Goal: Check status: Check status

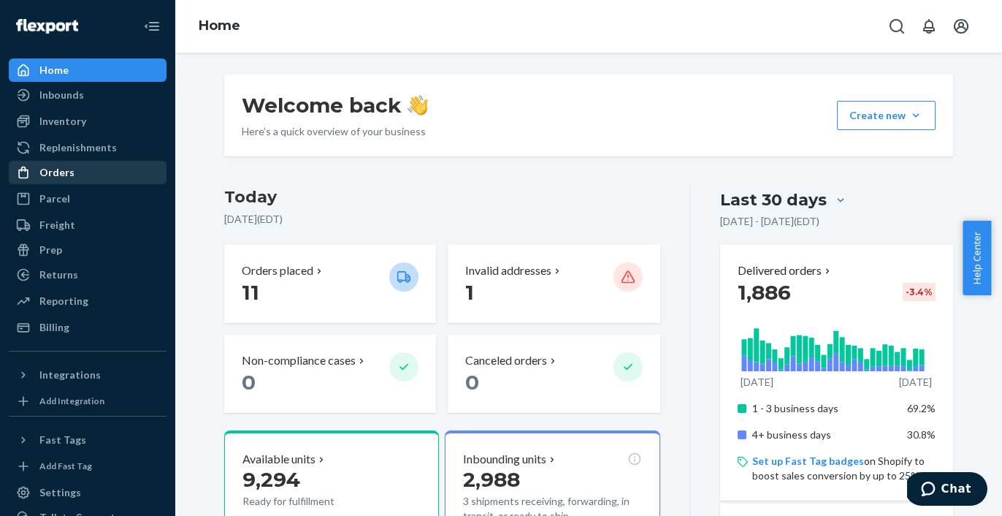
click at [63, 174] on div "Orders" at bounding box center [56, 172] width 35 height 15
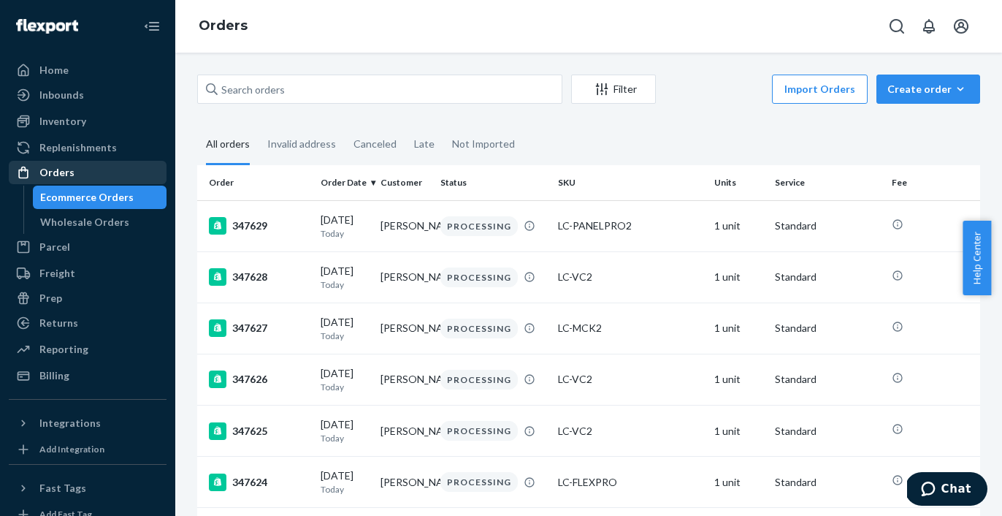
drag, startPoint x: 103, startPoint y: 222, endPoint x: 155, endPoint y: 175, distance: 70.3
click at [103, 222] on div "Wholesale Orders" at bounding box center [84, 222] width 89 height 15
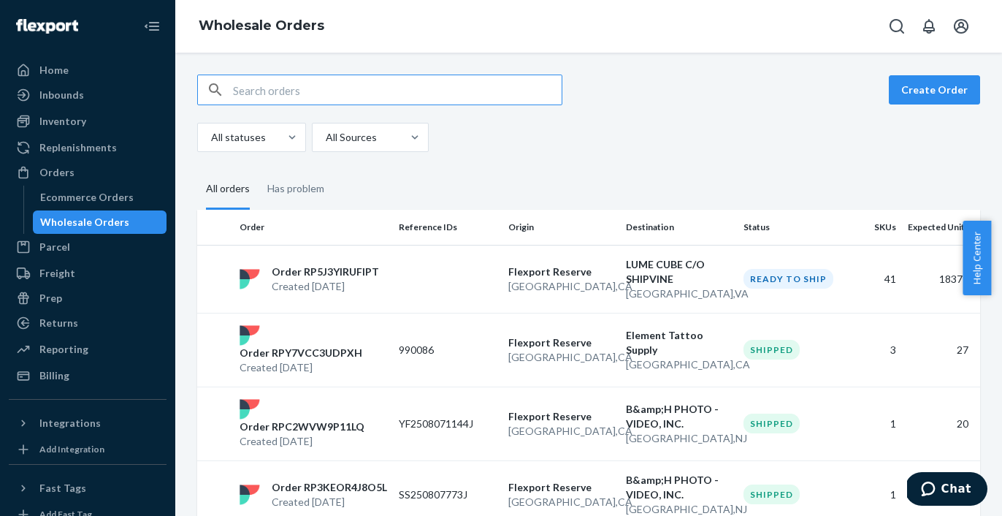
click at [272, 93] on input "text" at bounding box center [397, 89] width 329 height 29
type input "SS250812731J"
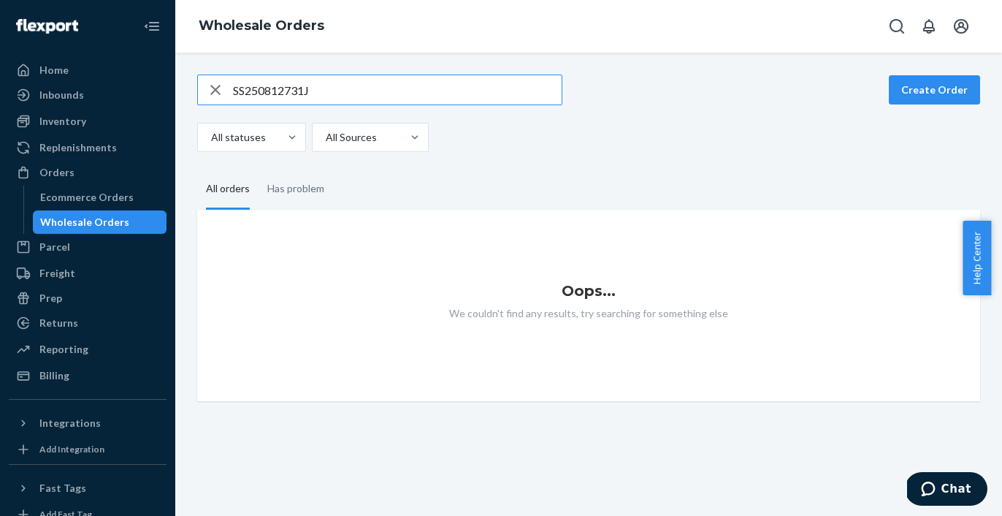
click at [123, 220] on div "Wholesale Orders" at bounding box center [99, 222] width 131 height 20
click at [221, 89] on icon "button" at bounding box center [216, 89] width 18 height 29
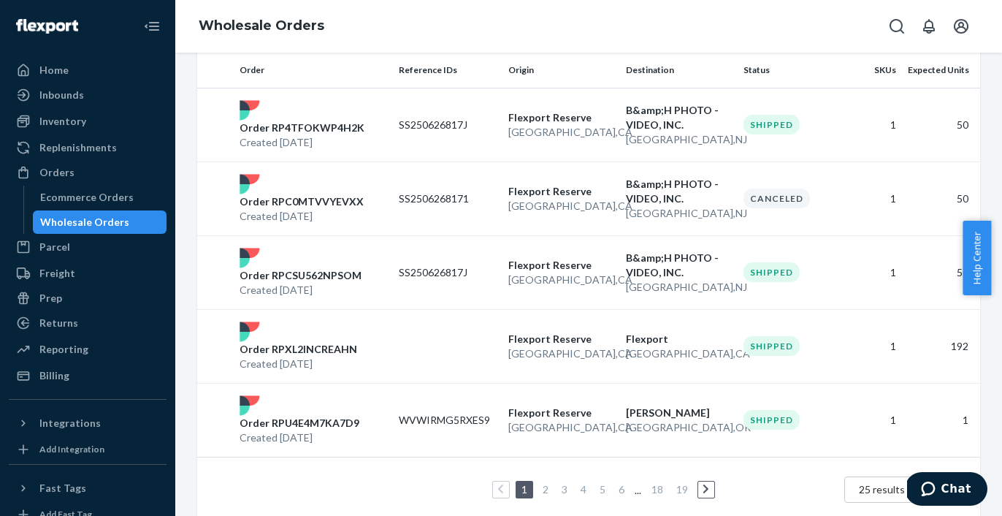
scroll to position [1597, 0]
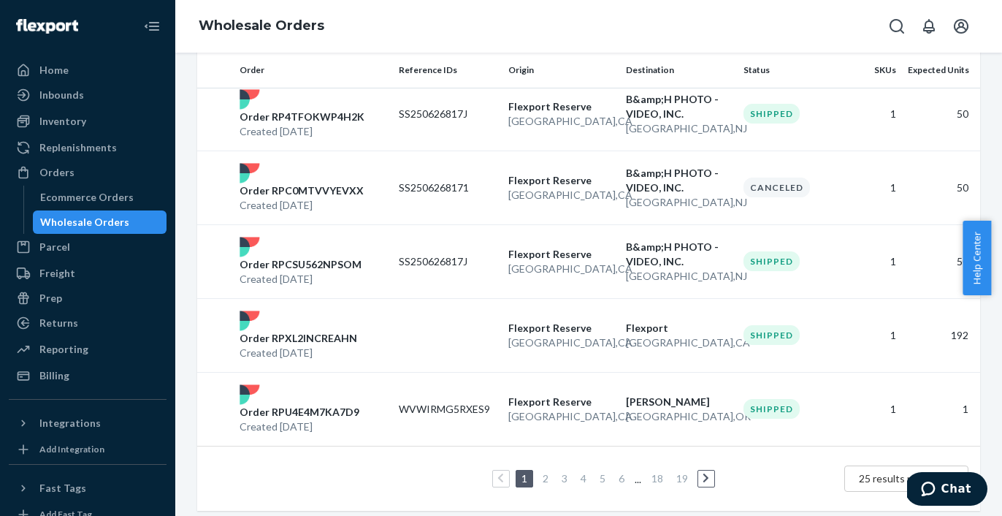
click at [543, 472] on link "2" at bounding box center [546, 478] width 12 height 12
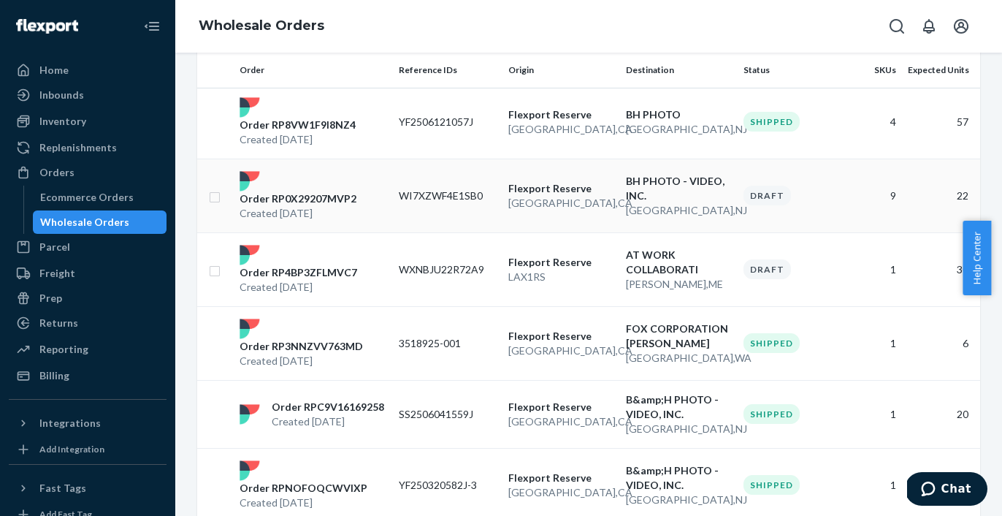
scroll to position [290, 0]
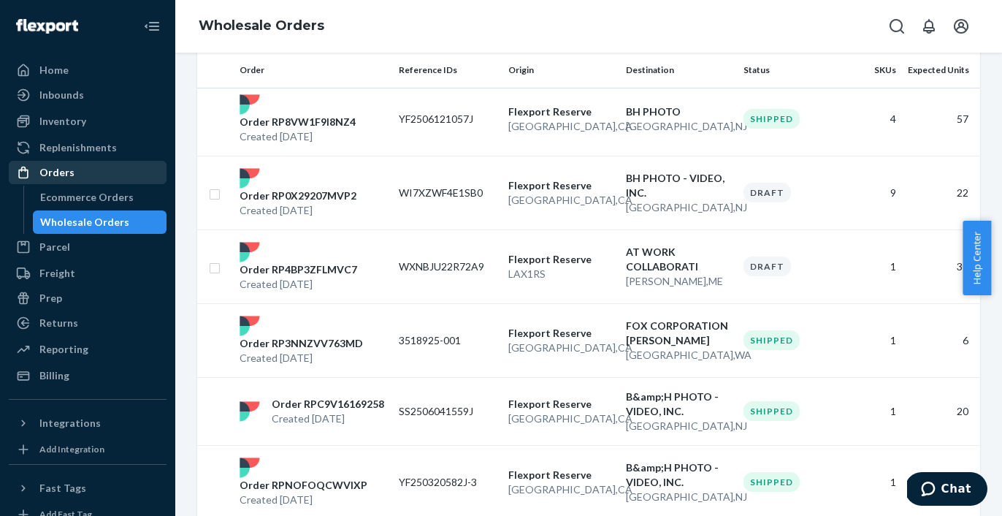
click at [77, 174] on div "Orders" at bounding box center [87, 172] width 155 height 20
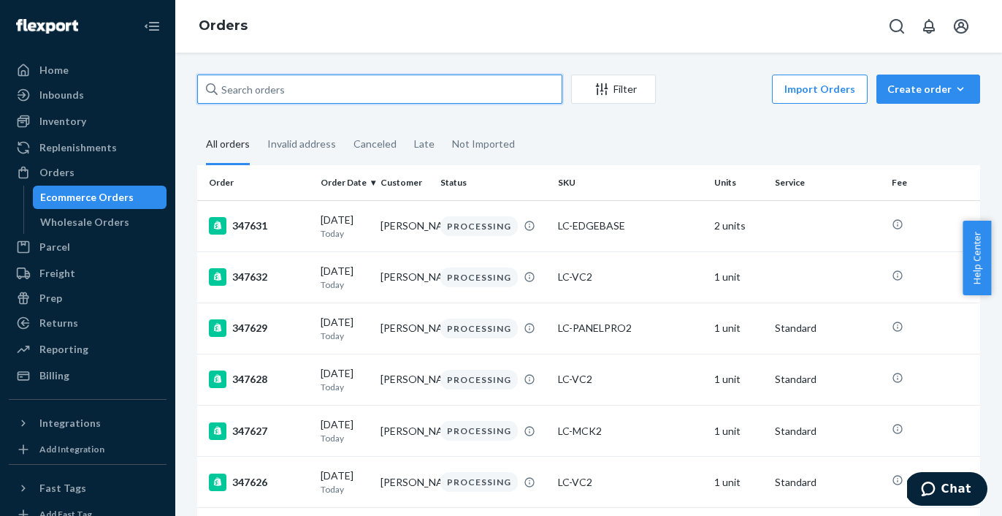
click at [352, 87] on input "text" at bounding box center [379, 89] width 365 height 29
paste input "SS250812731J"
type input "SS250812731J"
